Goal: Task Accomplishment & Management: Understand process/instructions

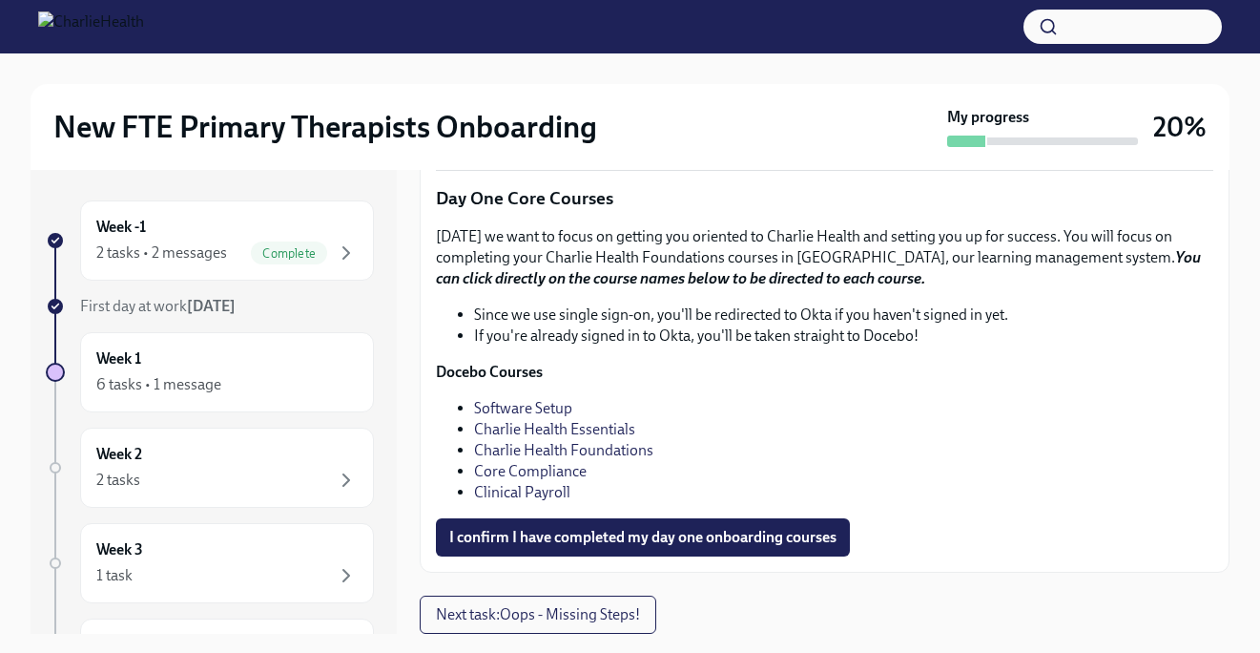
scroll to position [2593, 0]
click at [505, 614] on span "Next task : Oops - Missing Steps!" at bounding box center [538, 614] width 204 height 19
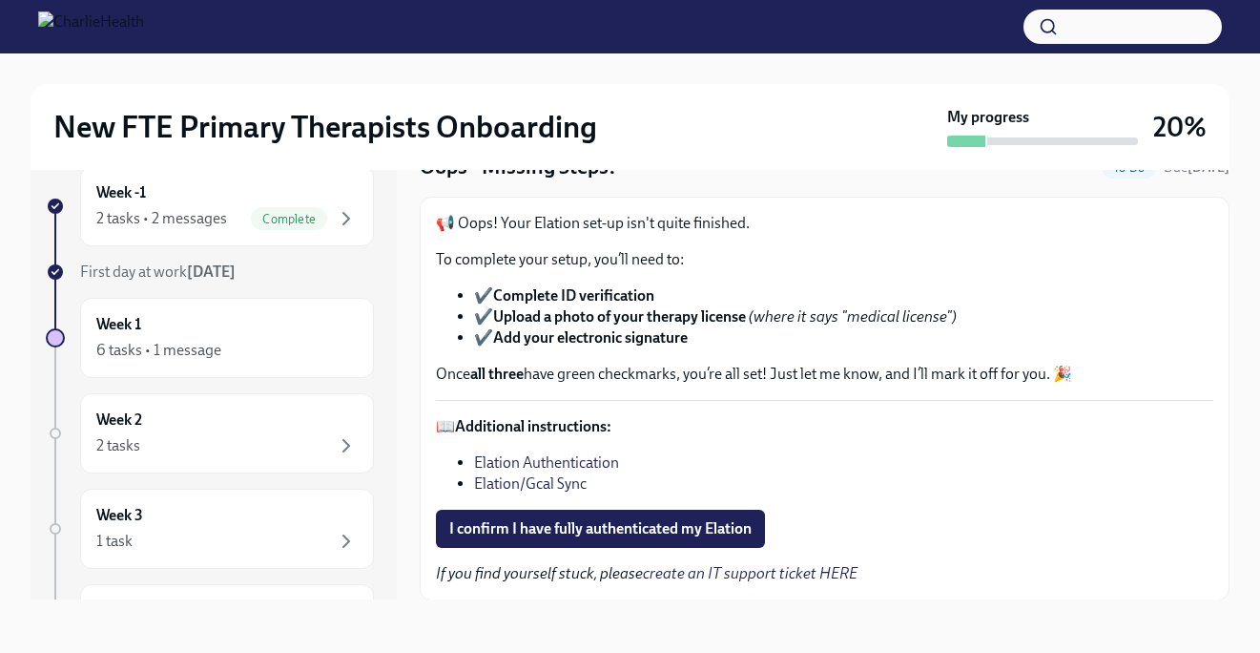
scroll to position [52, 0]
click at [523, 480] on link "Elation/Gcal Sync" at bounding box center [530, 482] width 113 height 18
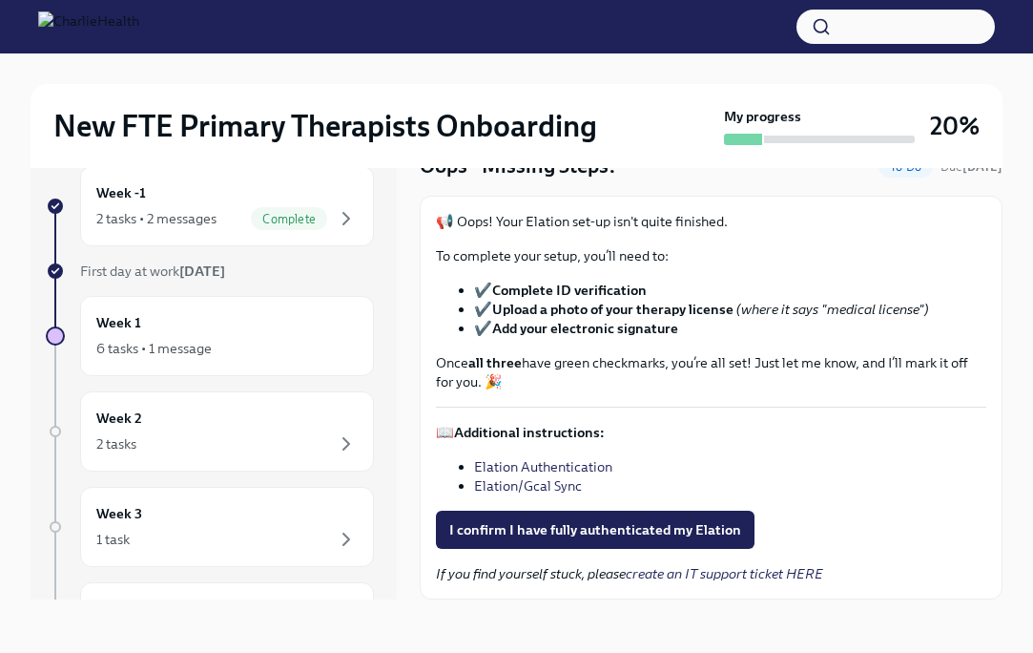
click at [543, 465] on link "Elation Authentication" at bounding box center [543, 466] width 138 height 17
click at [548, 531] on span "I confirm I have fully authenticated my Elation" at bounding box center [595, 529] width 292 height 19
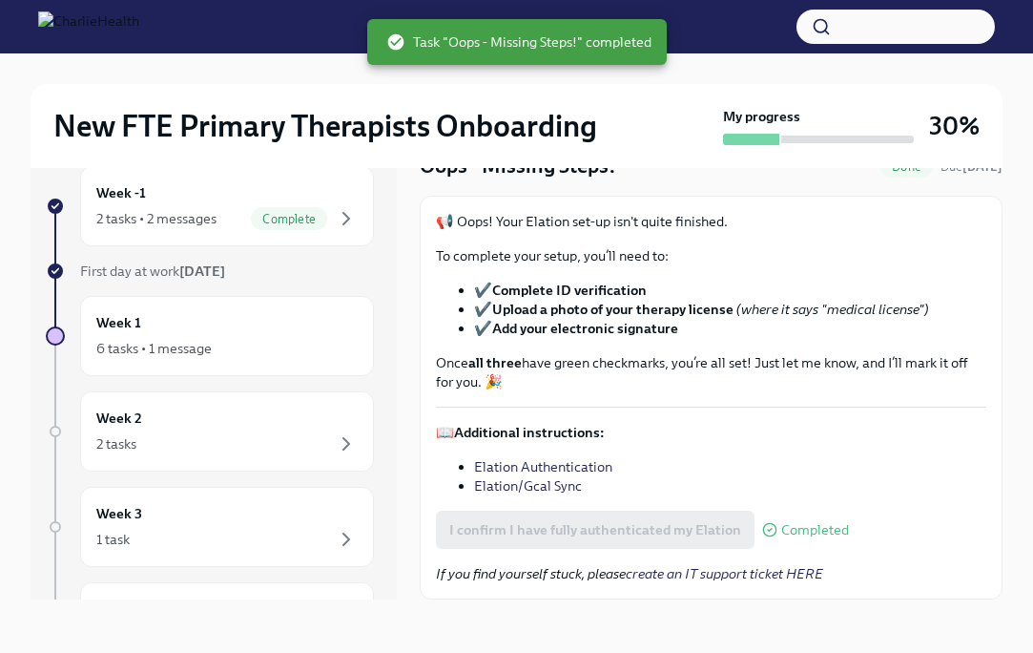
scroll to position [0, 0]
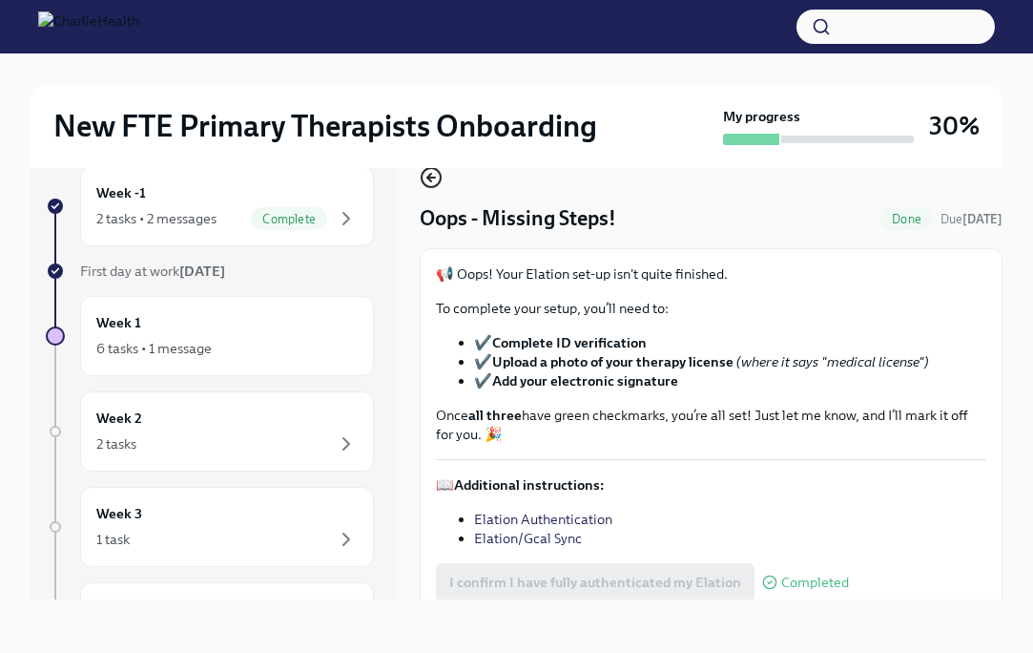
click at [422, 178] on circle "button" at bounding box center [431, 177] width 19 height 19
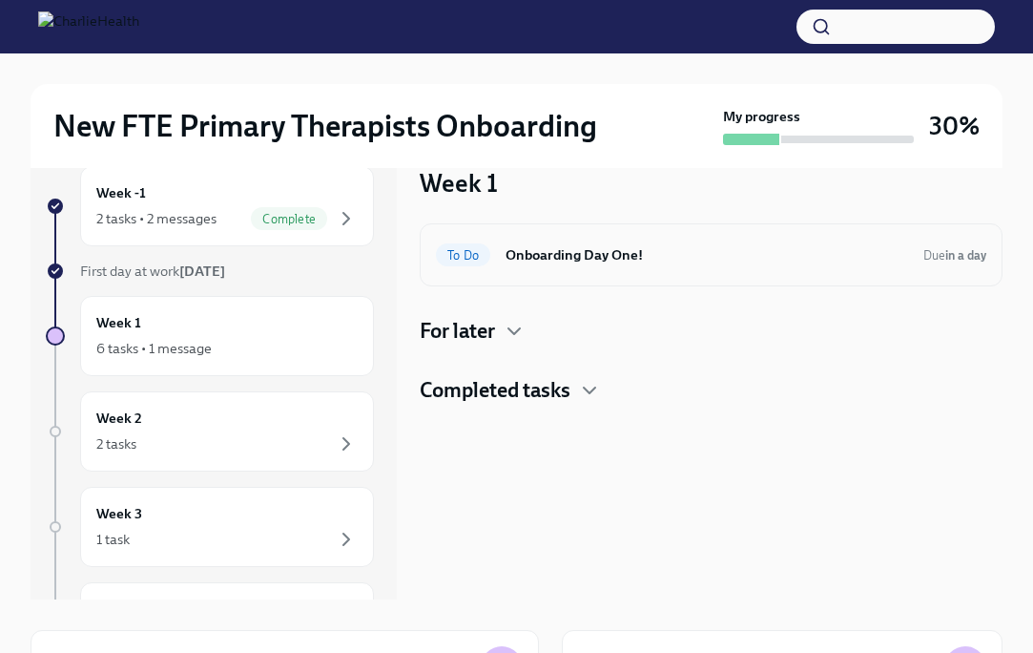
click at [498, 262] on div "To Do Onboarding Day One! Due in a day" at bounding box center [711, 254] width 551 height 31
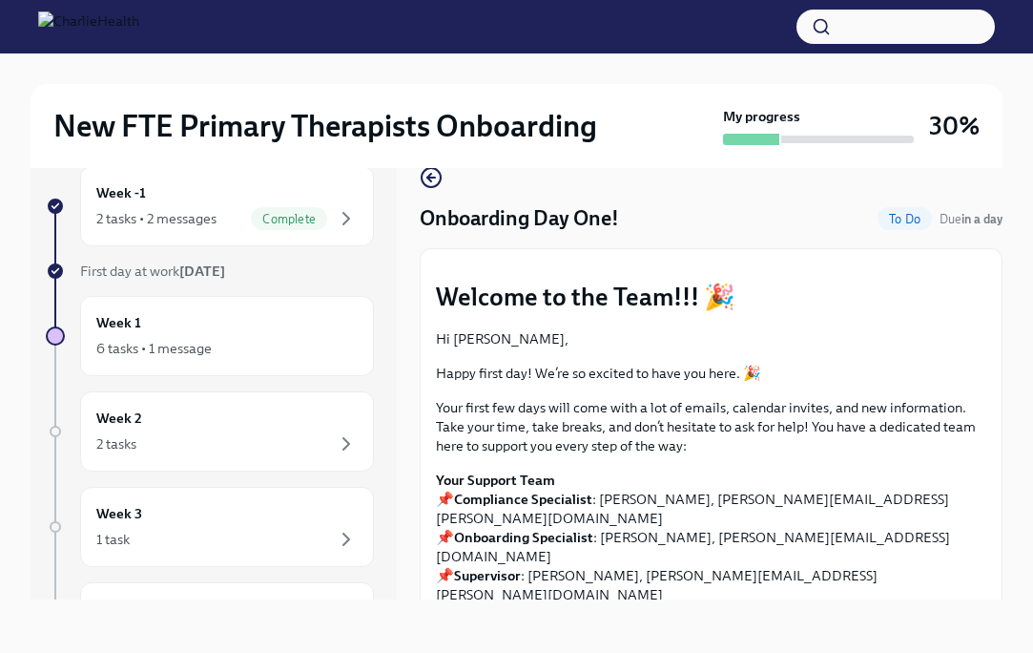
click at [417, 172] on div "Week -1 2 tasks • 2 messages Complete First day at work [DATE] Week 1 6 tasks •…" at bounding box center [517, 367] width 972 height 464
click at [429, 183] on icon "button" at bounding box center [431, 177] width 23 height 23
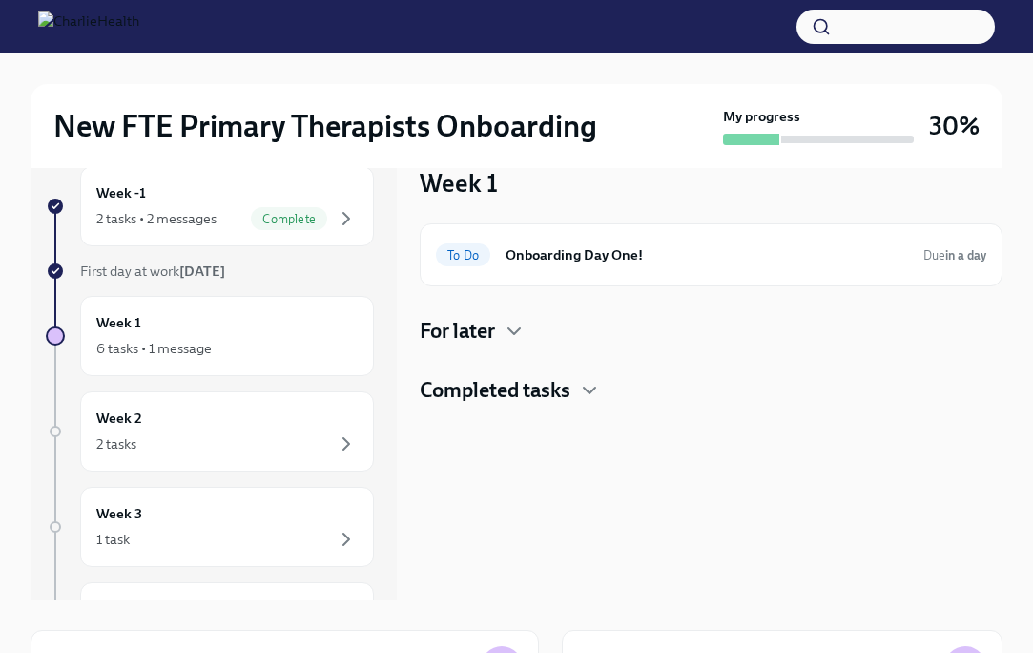
click at [466, 331] on h4 "For later" at bounding box center [457, 331] width 75 height 29
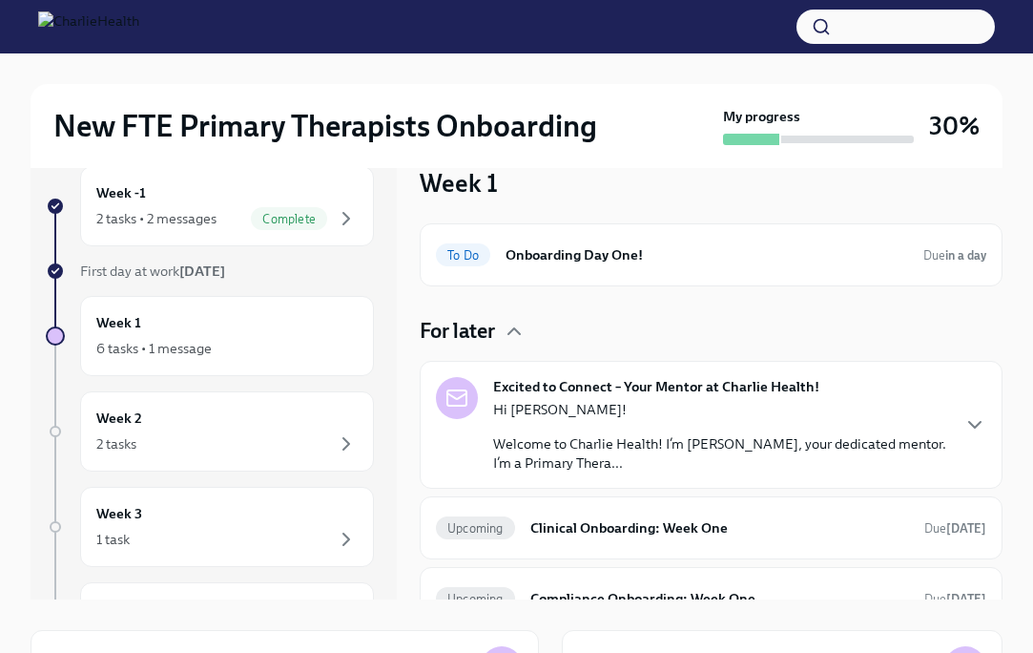
scroll to position [90, 0]
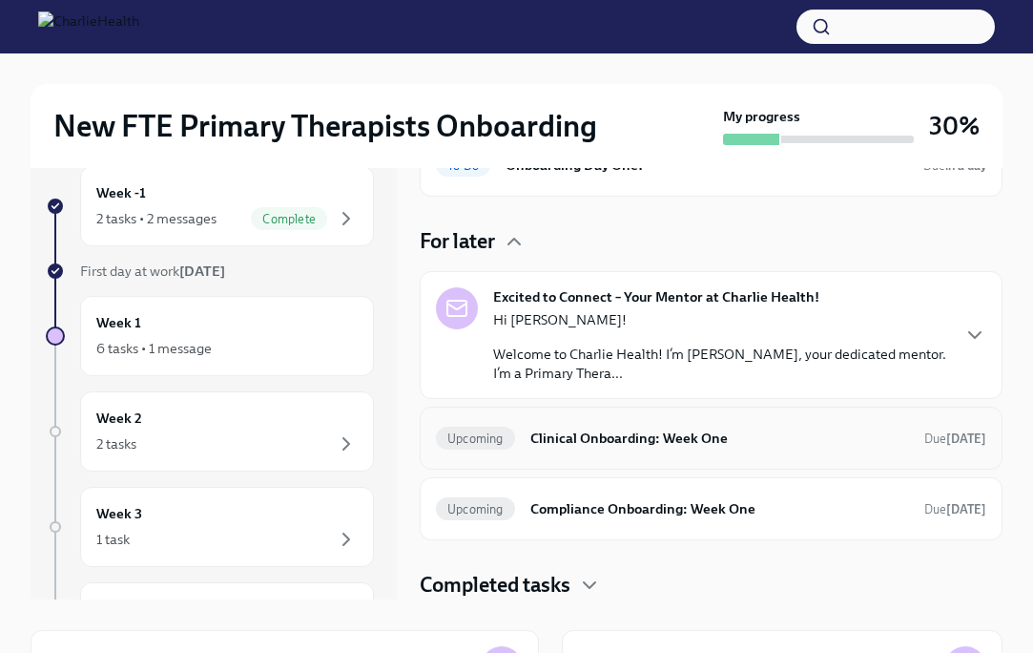
click at [595, 440] on h6 "Clinical Onboarding: Week One" at bounding box center [720, 437] width 379 height 21
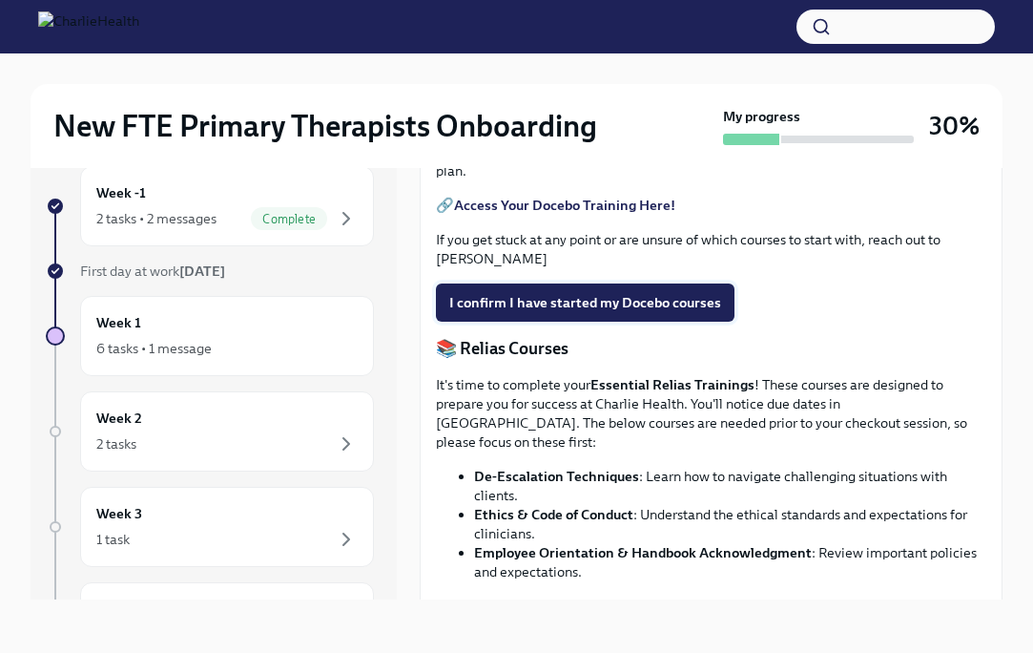
scroll to position [909, 0]
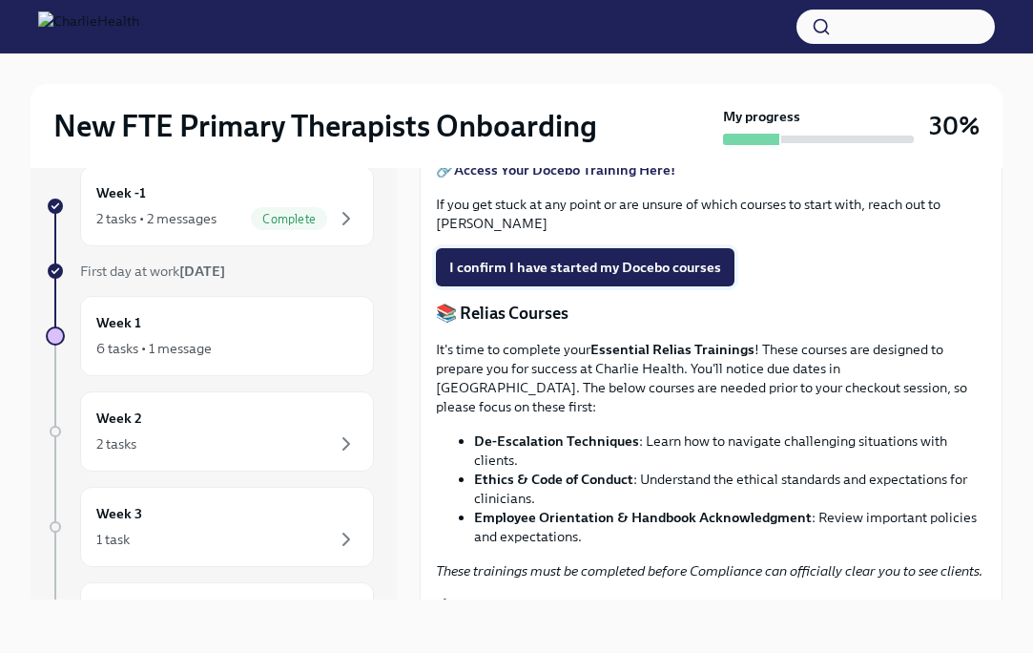
click at [541, 286] on button "I confirm I have started my Docebo courses" at bounding box center [585, 267] width 299 height 38
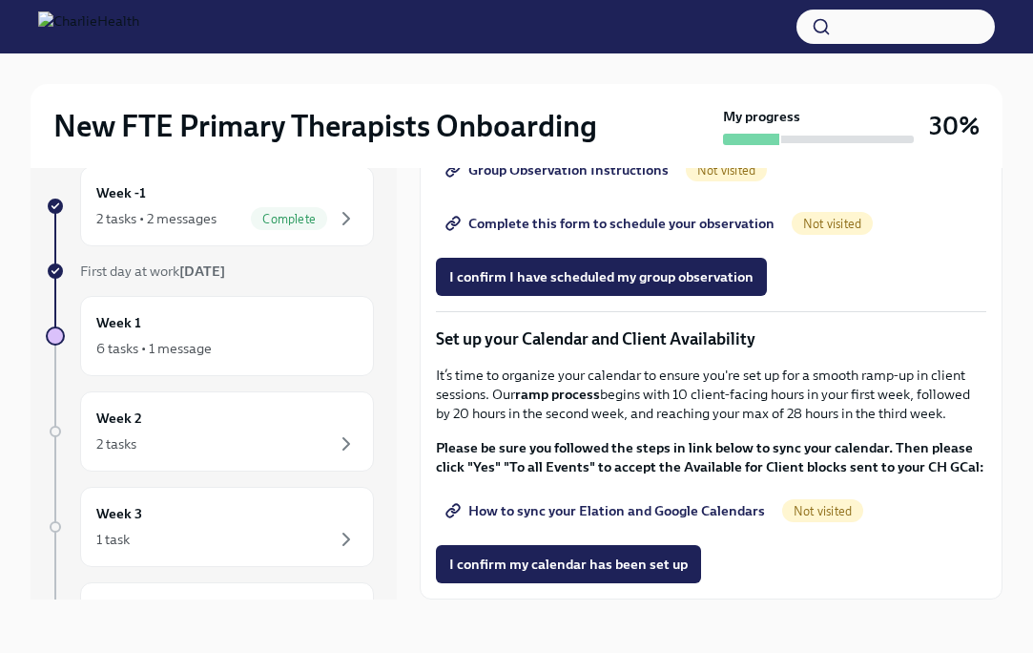
scroll to position [2902, 0]
click at [524, 508] on span "How to sync your Elation and Google Calendars" at bounding box center [607, 510] width 316 height 19
click at [502, 568] on span "I confirm my calendar has been set up" at bounding box center [568, 563] width 239 height 19
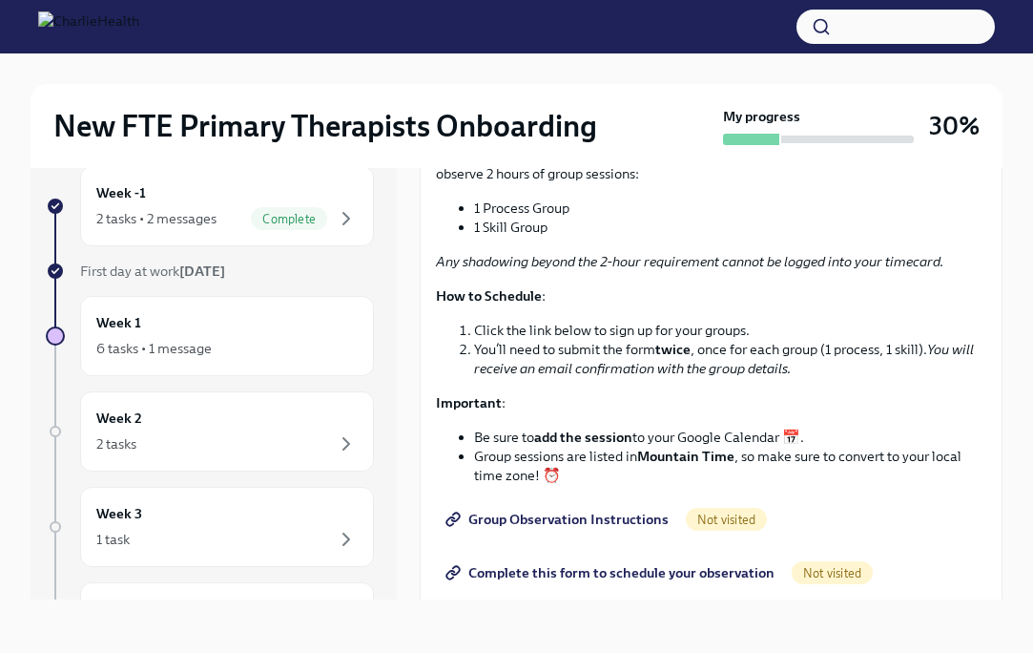
scroll to position [2369, 0]
